Goal: Check status

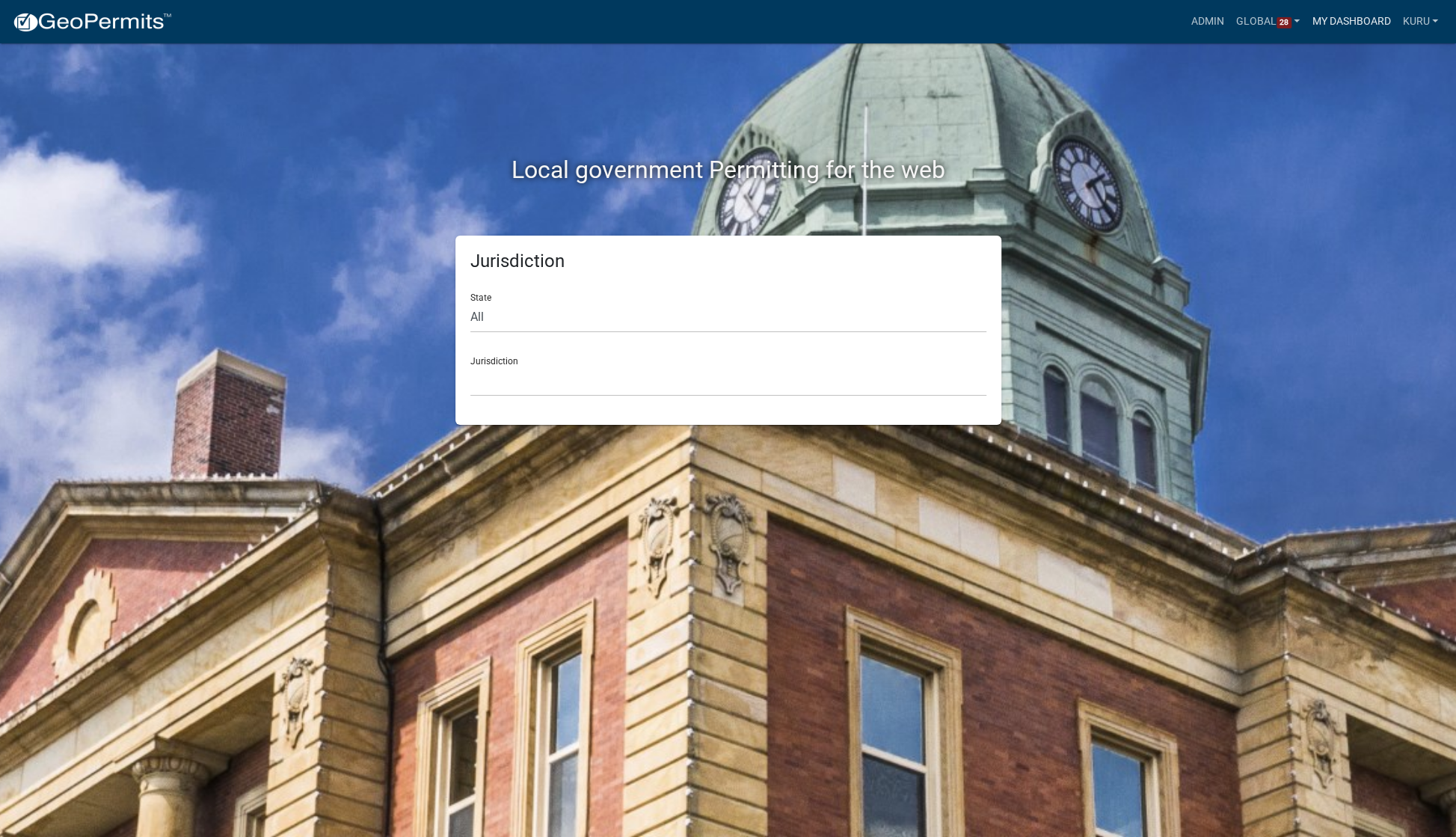
click at [1348, 20] on link "My Dashboard" at bounding box center [1350, 21] width 90 height 28
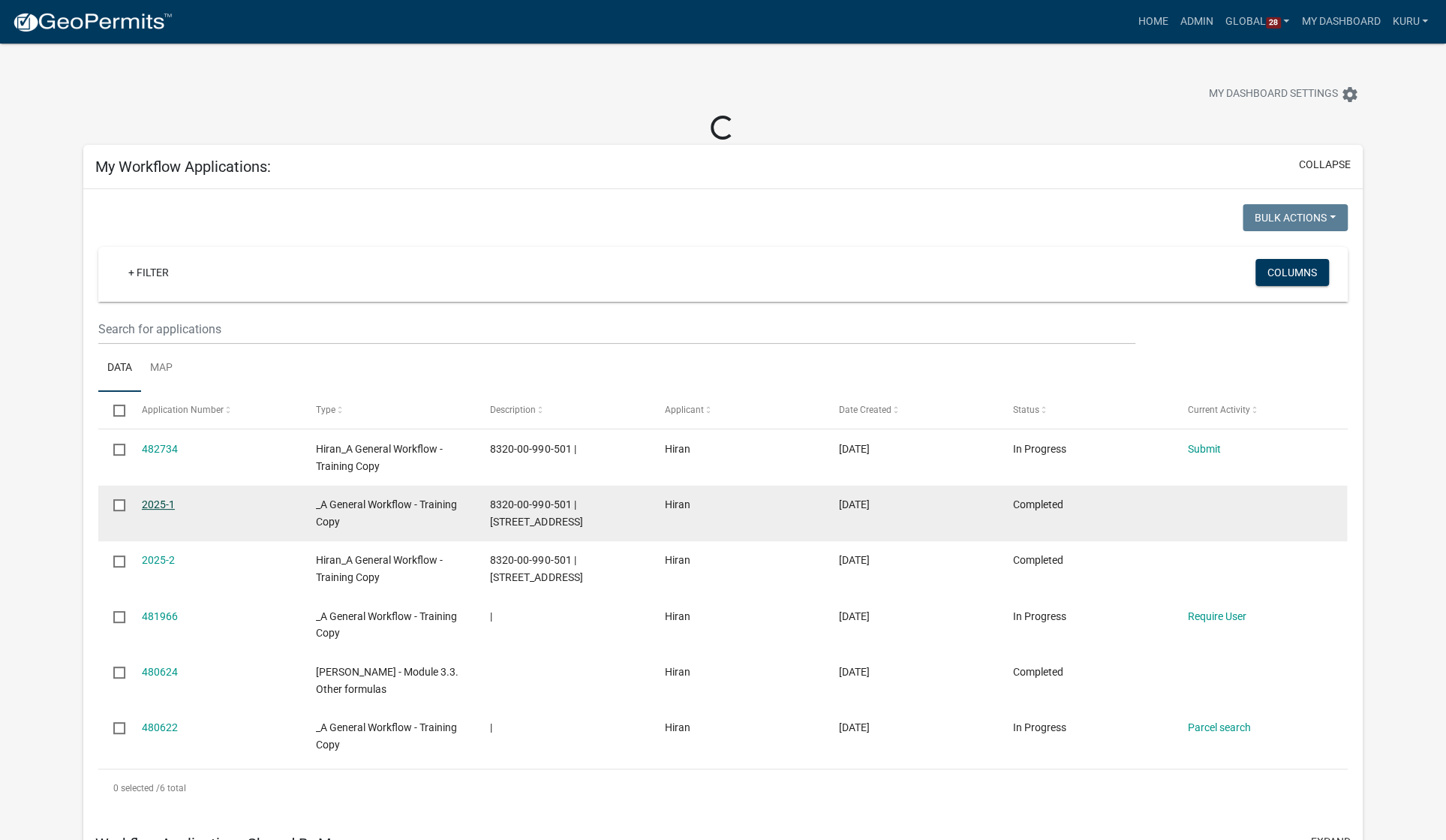
click at [148, 503] on link "2025-1" at bounding box center [158, 504] width 33 height 12
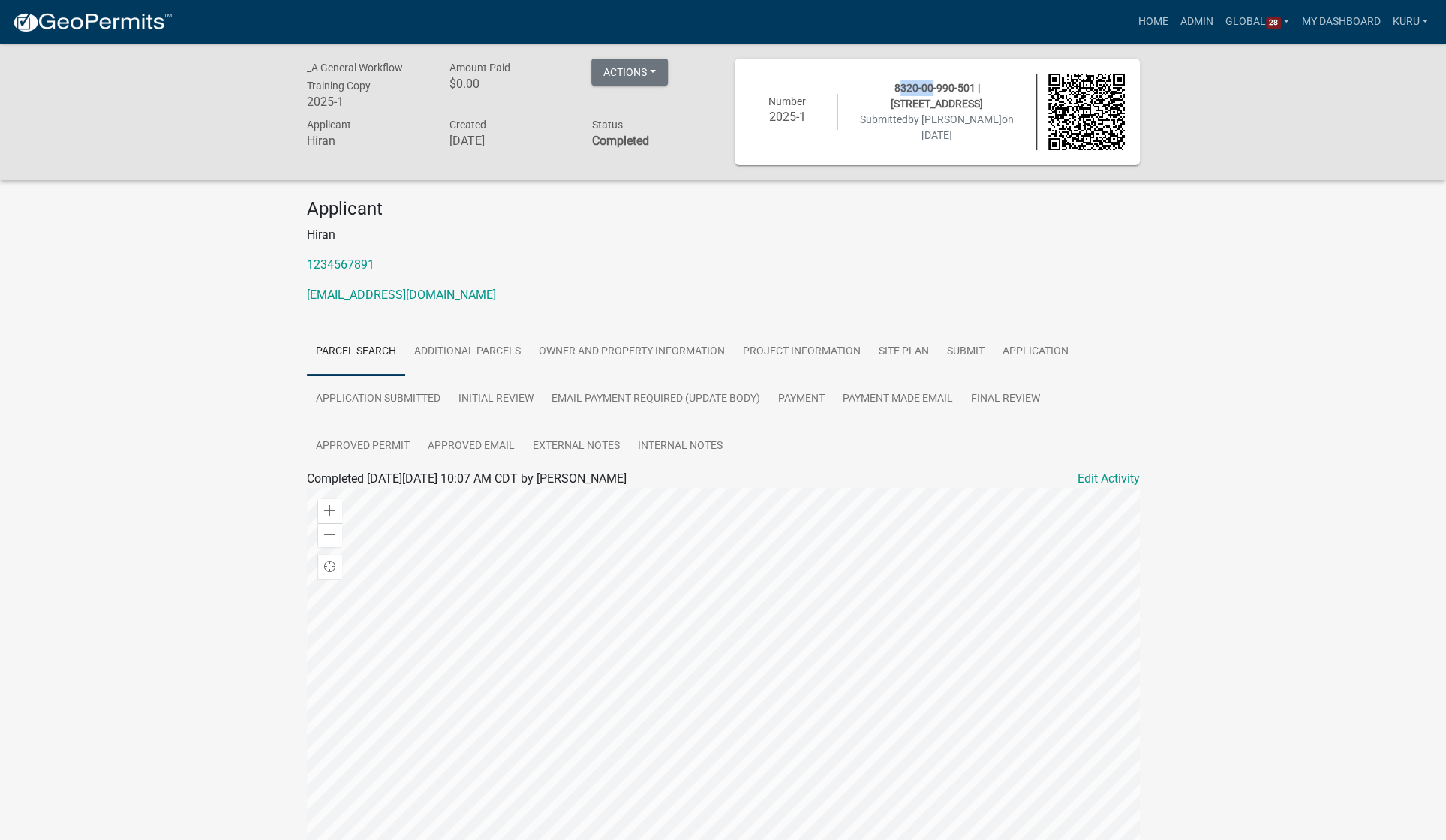
drag, startPoint x: 863, startPoint y: 102, endPoint x: 891, endPoint y: 101, distance: 28.0
click at [891, 101] on span "8320-00-990-501 | [STREET_ADDRESS]" at bounding box center [936, 96] width 92 height 28
click at [892, 101] on span "8320-00-990-501 | [STREET_ADDRESS]" at bounding box center [936, 96] width 92 height 28
